Goal: Transaction & Acquisition: Book appointment/travel/reservation

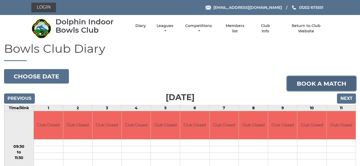
click at [325, 84] on link "Book a match" at bounding box center [321, 83] width 69 height 14
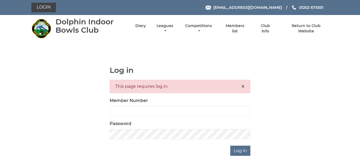
click at [123, 86] on div "This page requires log in. ×" at bounding box center [180, 86] width 141 height 13
click at [119, 108] on input "Member Number" at bounding box center [180, 111] width 141 height 10
type input "3926"
click at [239, 151] on input "Log in" at bounding box center [240, 151] width 20 height 10
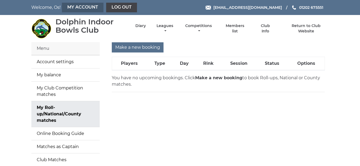
click at [84, 6] on link "My Account" at bounding box center [83, 8] width 42 height 10
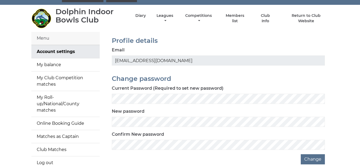
scroll to position [8, 0]
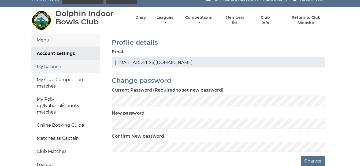
click at [46, 66] on link "My balance" at bounding box center [65, 66] width 68 height 13
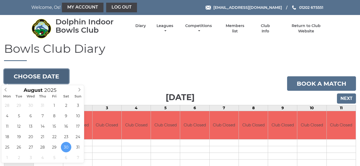
click at [28, 76] on button "Choose date" at bounding box center [36, 76] width 65 height 14
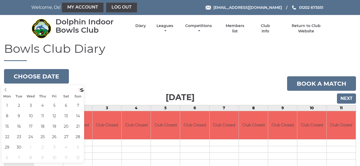
click at [80, 89] on icon at bounding box center [79, 89] width 2 height 3
type input "2025-09-02"
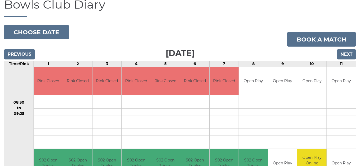
scroll to position [38, 0]
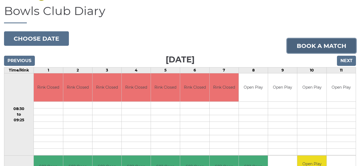
click at [325, 45] on link "Book a match" at bounding box center [321, 46] width 69 height 14
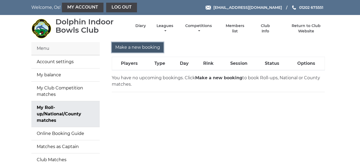
click at [136, 46] on input "Make a new booking" at bounding box center [138, 47] width 52 height 10
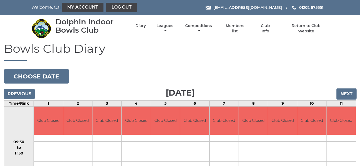
click at [345, 93] on input "Next" at bounding box center [346, 94] width 19 height 10
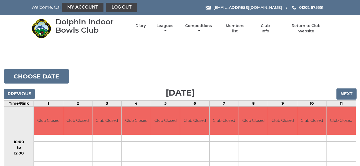
click at [345, 93] on input "Next" at bounding box center [346, 94] width 19 height 10
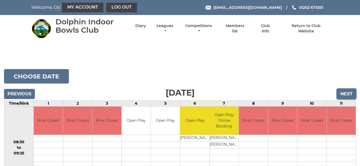
click at [345, 93] on input "Next" at bounding box center [346, 94] width 19 height 10
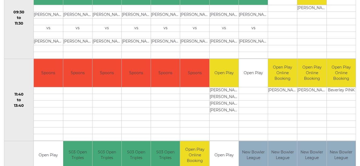
scroll to position [213, 0]
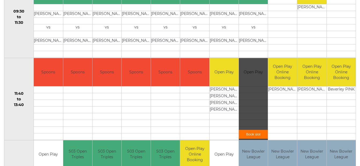
click at [252, 76] on div "Book slot" at bounding box center [253, 99] width 29 height 82
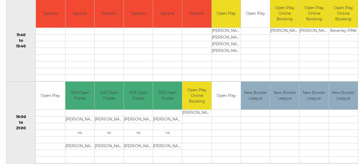
scroll to position [282, 0]
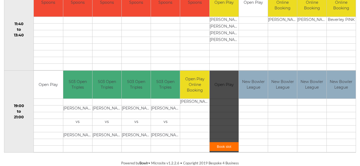
click at [220, 99] on div "Book slot" at bounding box center [223, 112] width 29 height 82
click at [223, 146] on link "Book slot" at bounding box center [223, 146] width 29 height 9
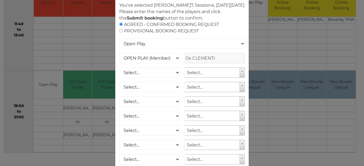
scroll to position [82, 0]
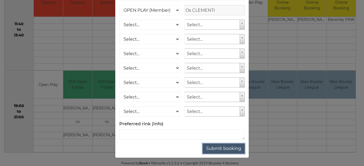
click at [230, 148] on button "Submit booking" at bounding box center [223, 149] width 42 height 10
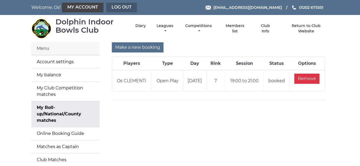
click at [123, 6] on link "Log out" at bounding box center [121, 8] width 31 height 10
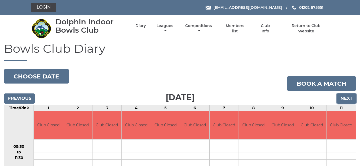
click at [346, 98] on input "Next" at bounding box center [346, 98] width 19 height 10
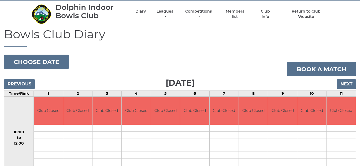
scroll to position [18, 0]
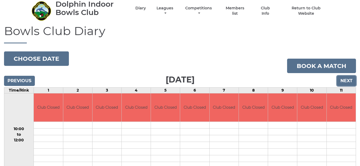
click at [345, 79] on input "Next" at bounding box center [346, 81] width 19 height 10
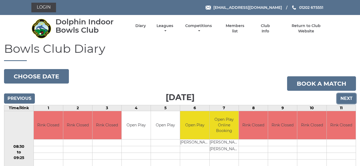
click at [345, 98] on input "Next" at bounding box center [346, 98] width 19 height 10
